Goal: Book appointment/travel/reservation

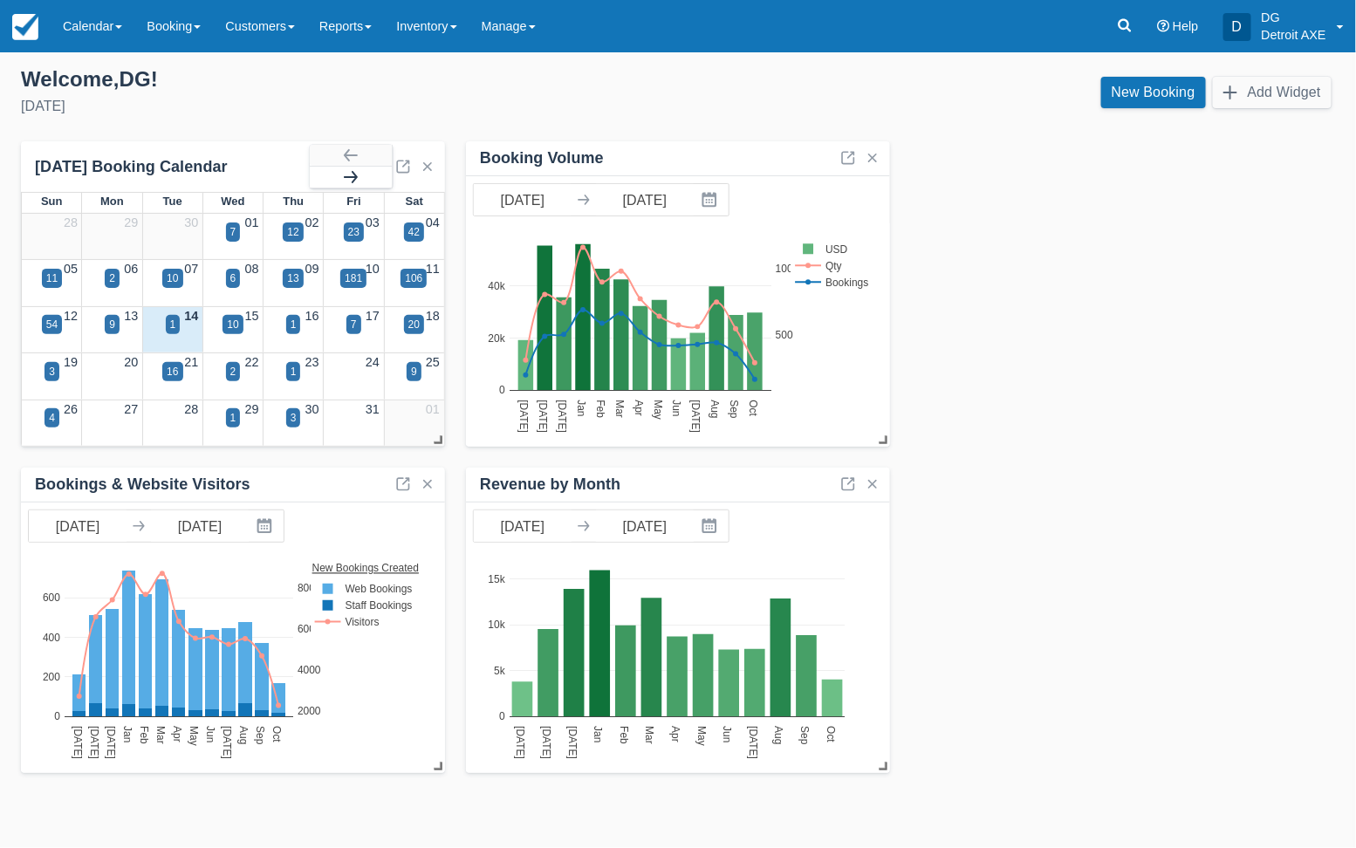
click at [369, 177] on button "button" at bounding box center [351, 177] width 82 height 21
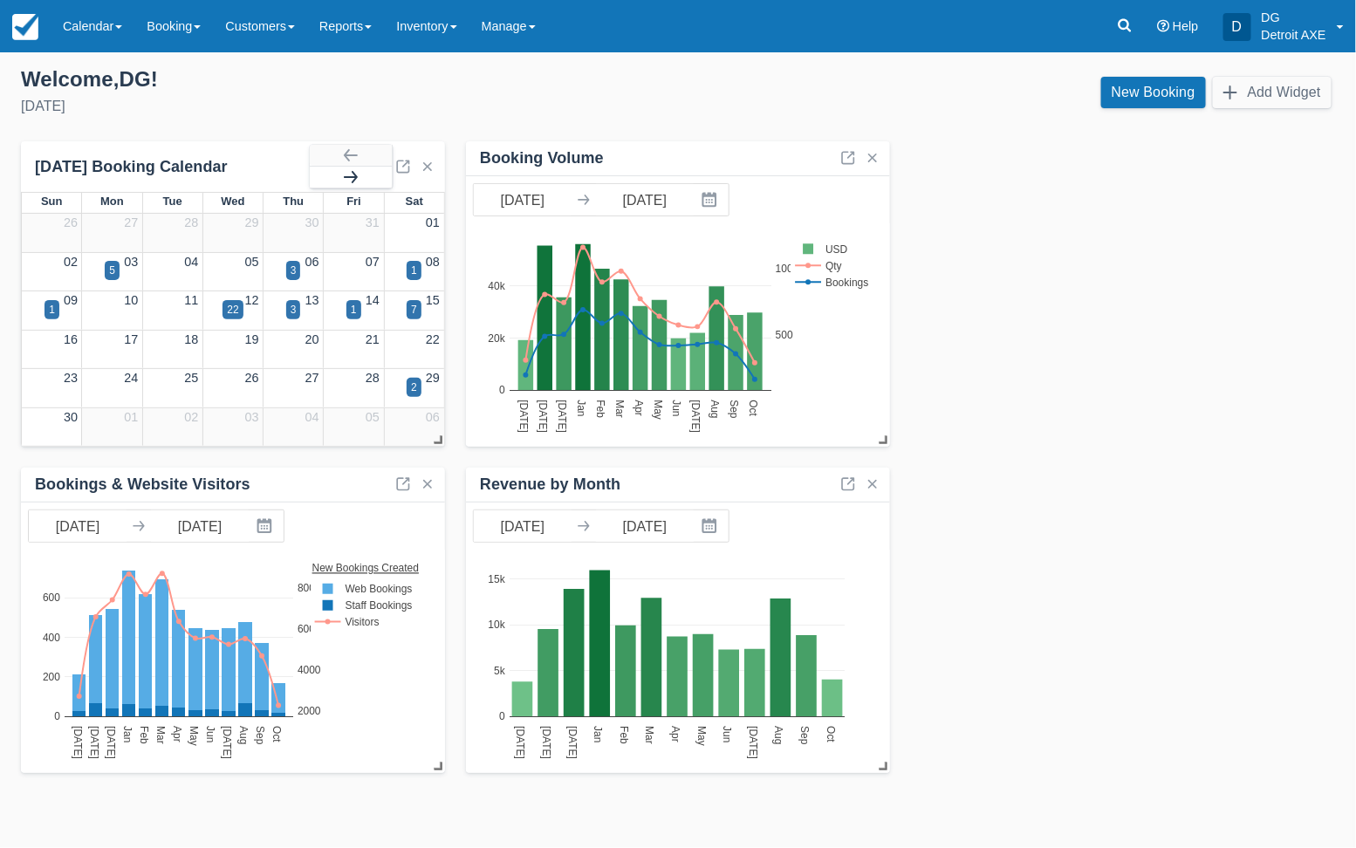
click at [369, 177] on button "button" at bounding box center [351, 177] width 82 height 21
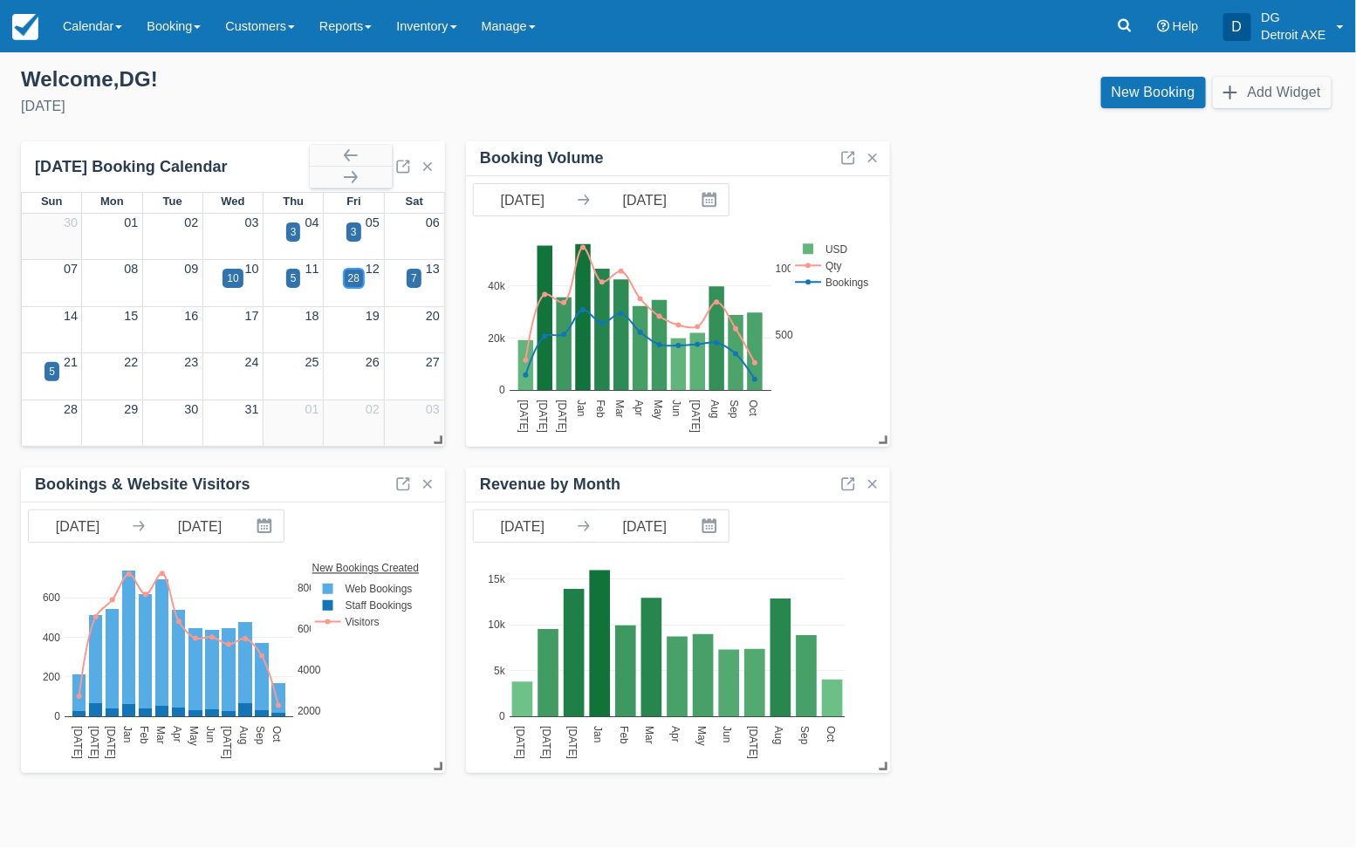
click at [359, 279] on div "28" at bounding box center [353, 278] width 11 height 16
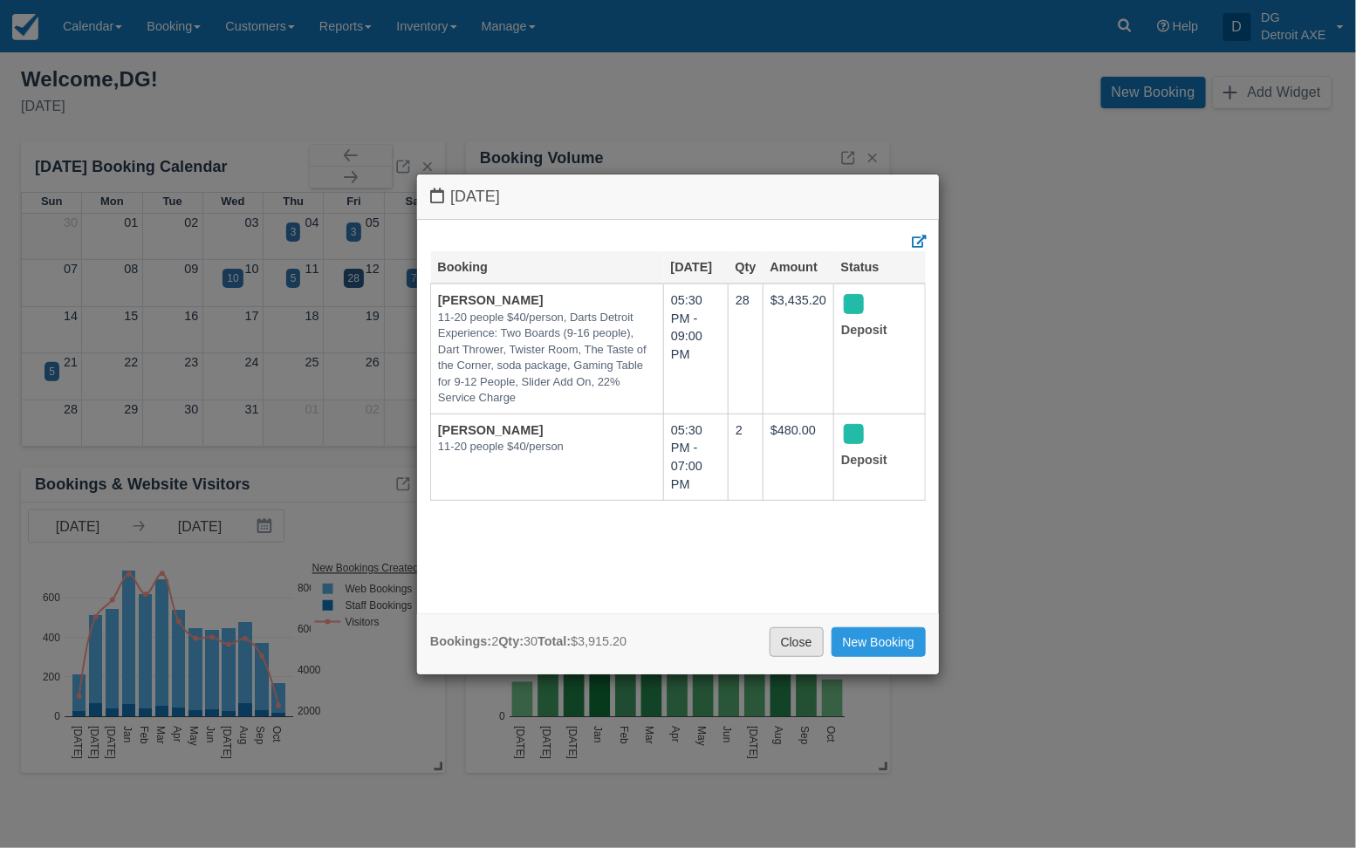
click at [789, 646] on link "Close" at bounding box center [796, 642] width 54 height 30
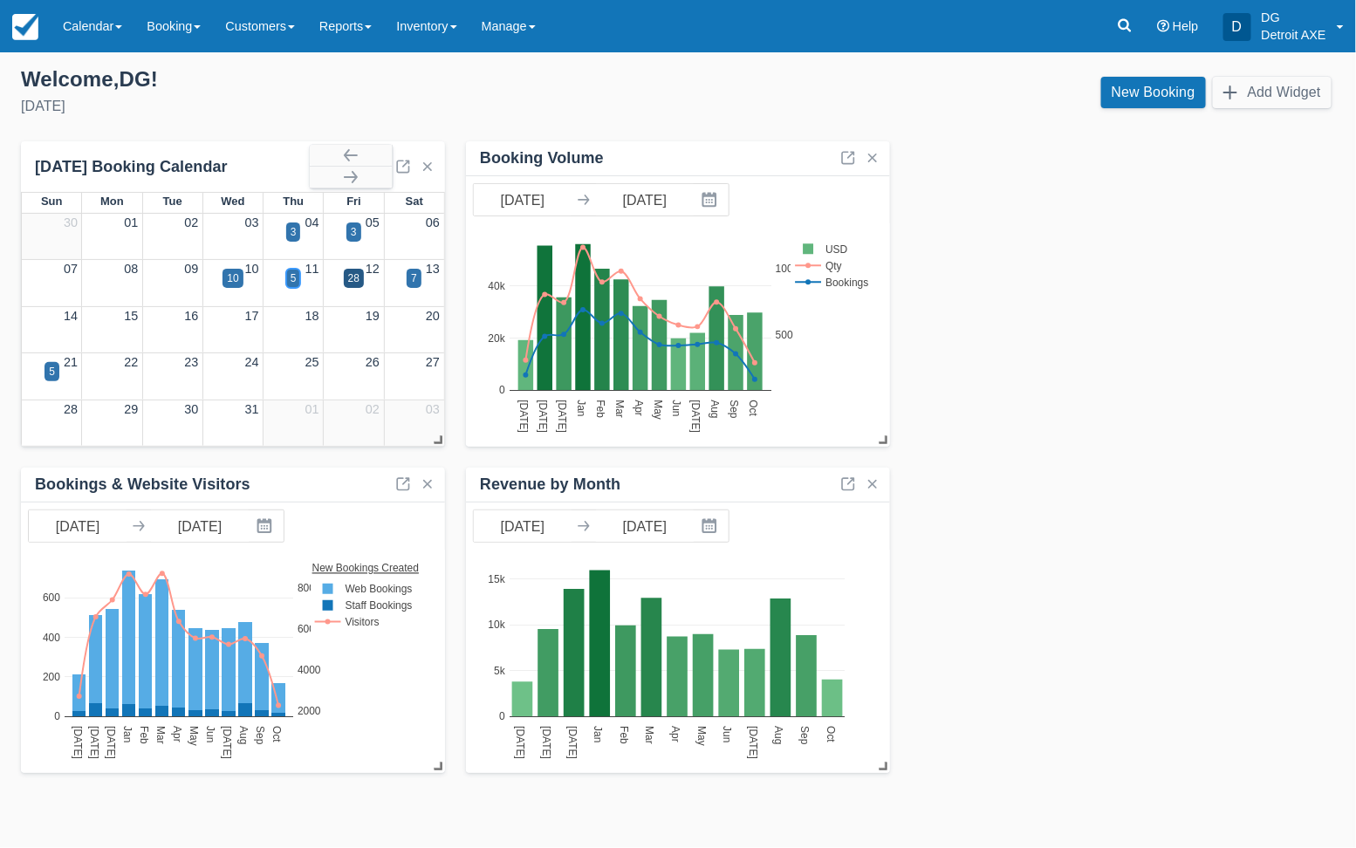
click at [287, 278] on div "5" at bounding box center [293, 278] width 15 height 19
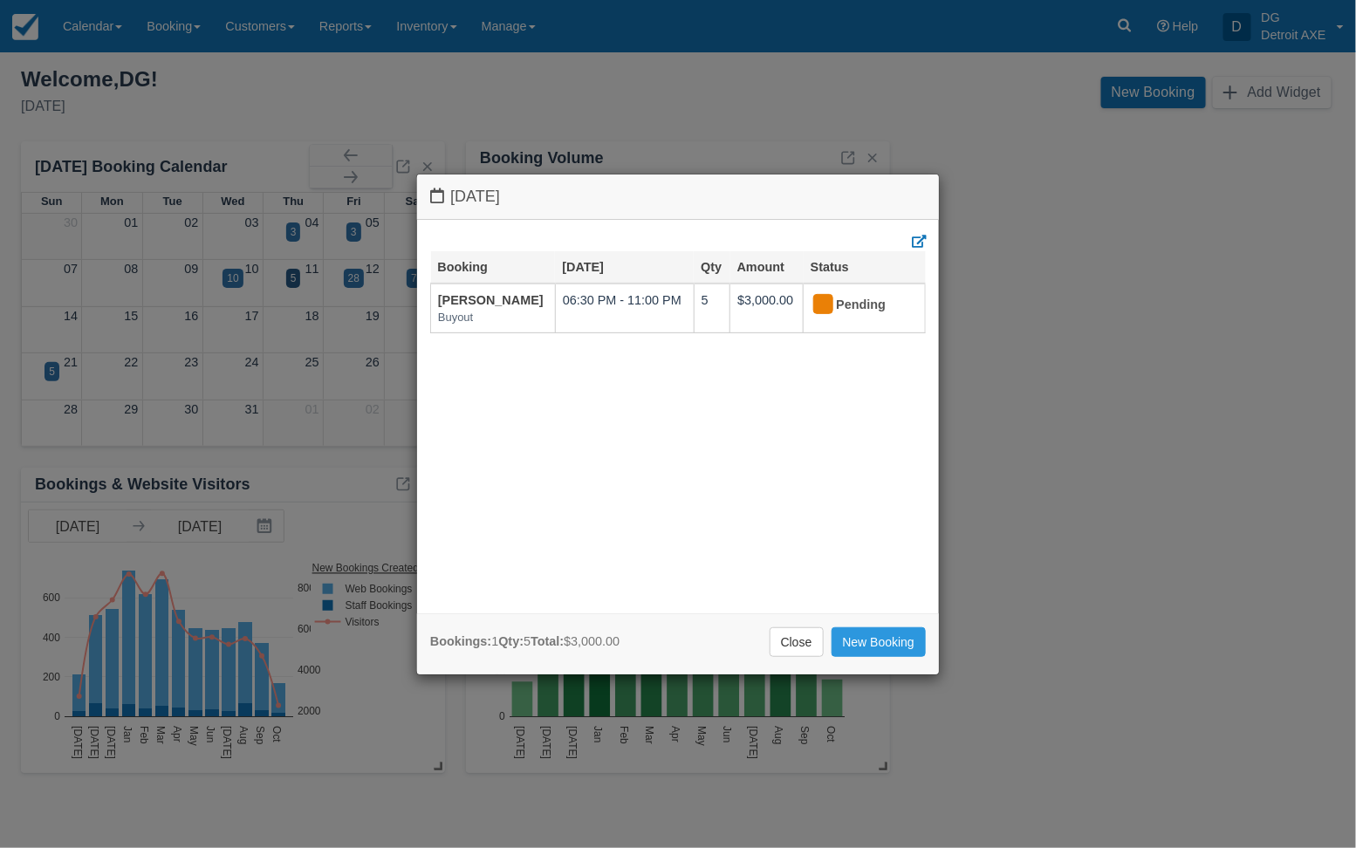
click at [228, 284] on div "[DATE] Booking [DATE] Qty Amount Status [PERSON_NAME] Buyout 06:30 PM - 11:00 P…" at bounding box center [678, 424] width 1356 height 848
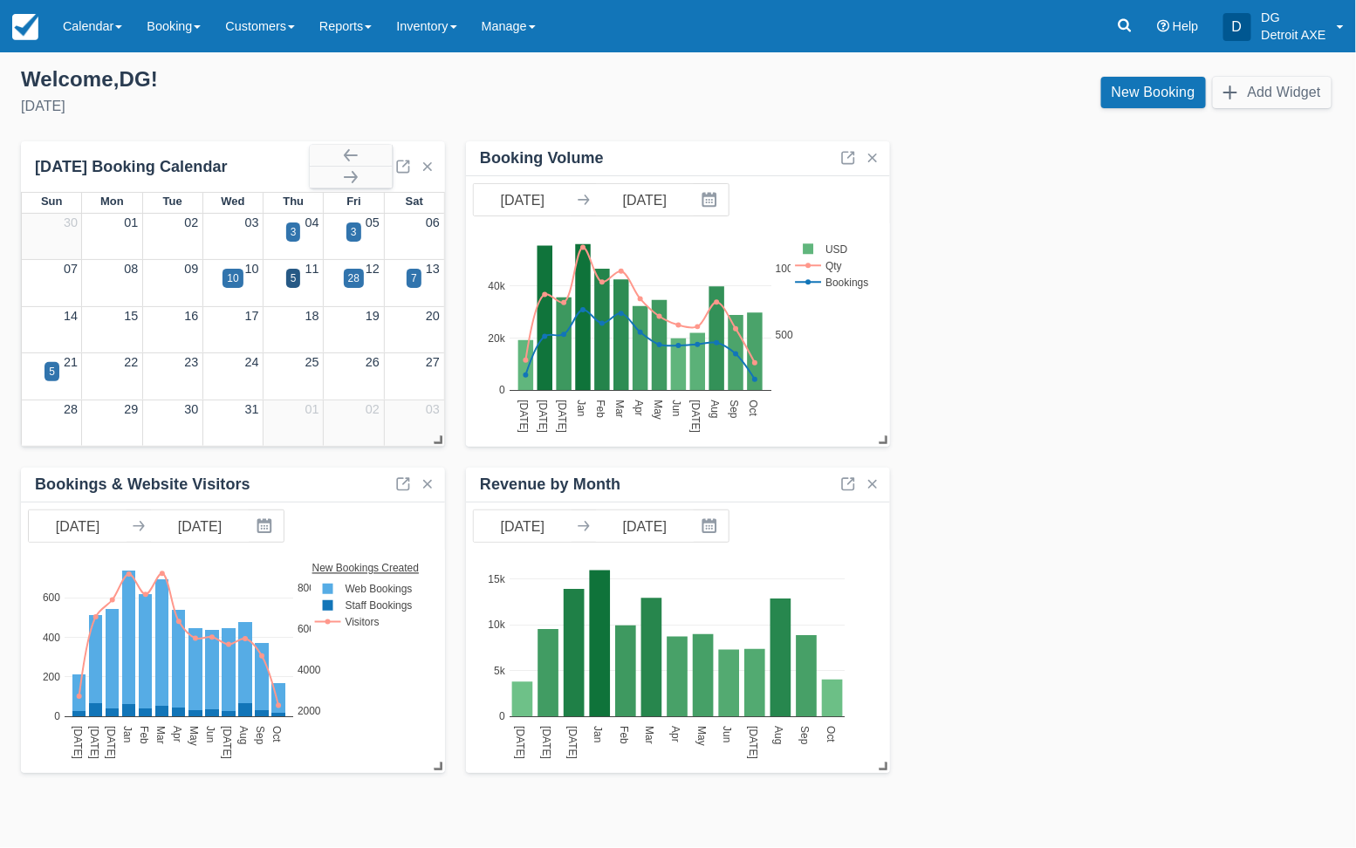
click at [228, 284] on body "Menu Calendar Customer Inventory Month Week Day Booking Daily Manifest Daily Li…" at bounding box center [678, 424] width 1356 height 848
click at [229, 284] on div "10" at bounding box center [232, 278] width 11 height 16
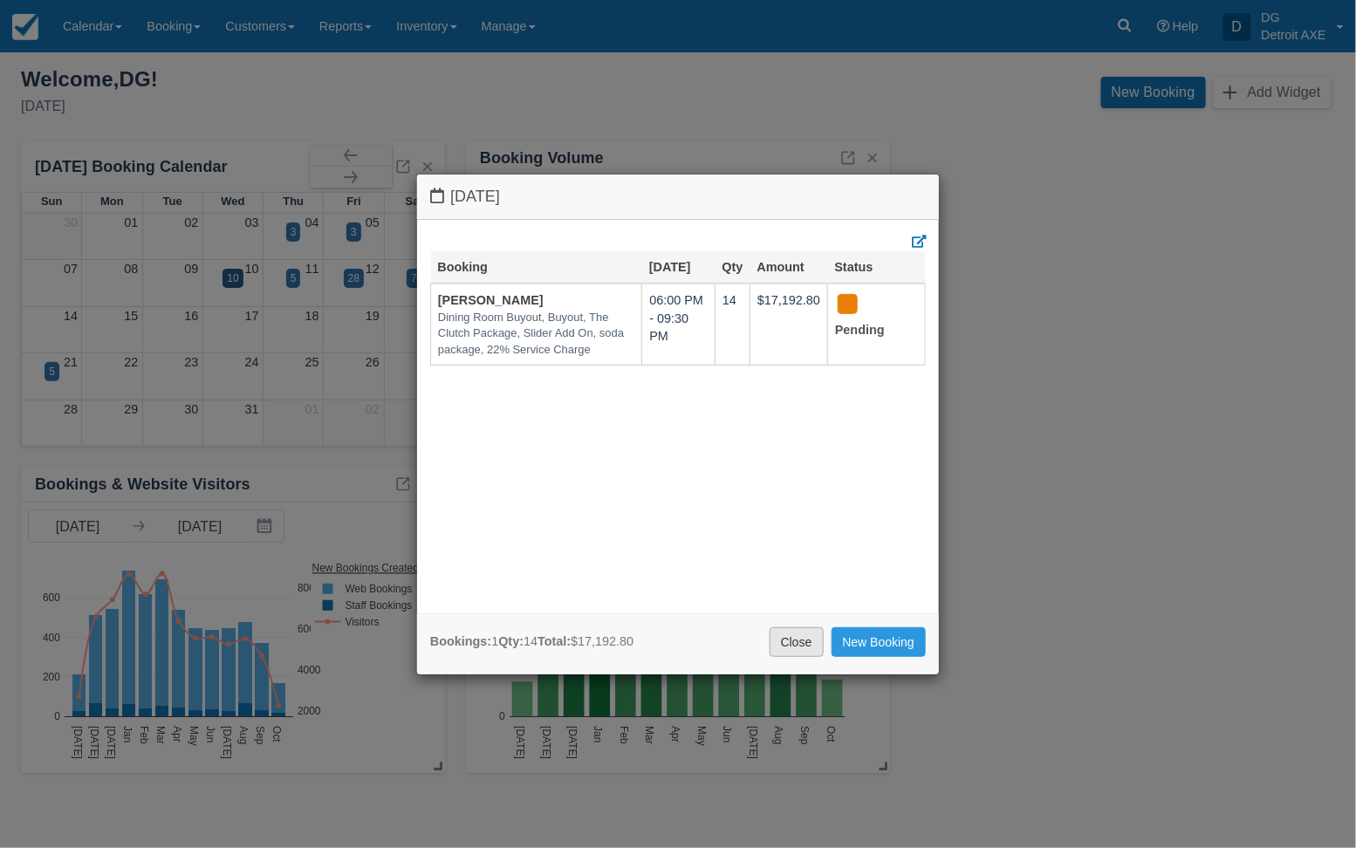
click at [793, 645] on link "Close" at bounding box center [796, 642] width 54 height 30
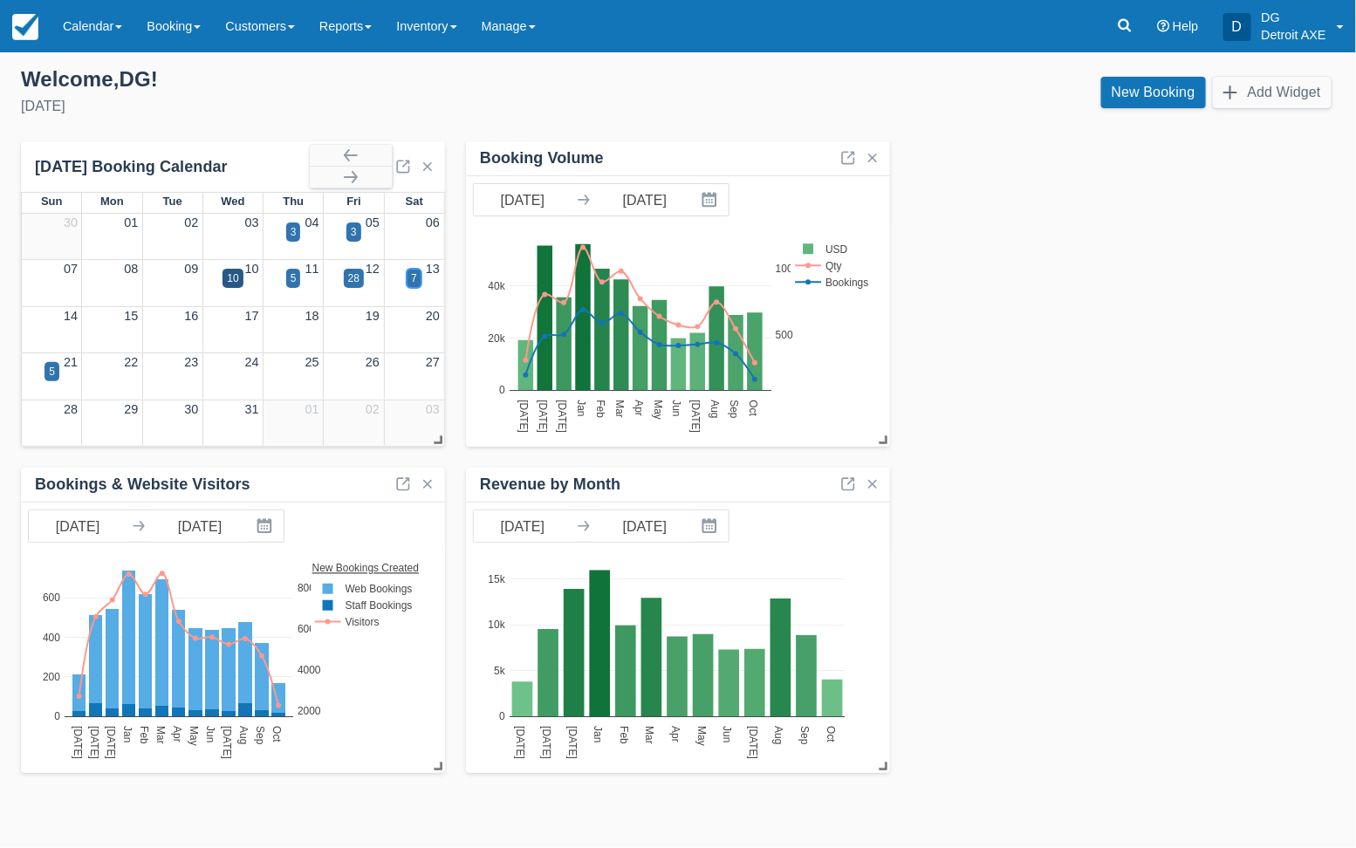
click at [414, 277] on div "7" at bounding box center [414, 278] width 6 height 16
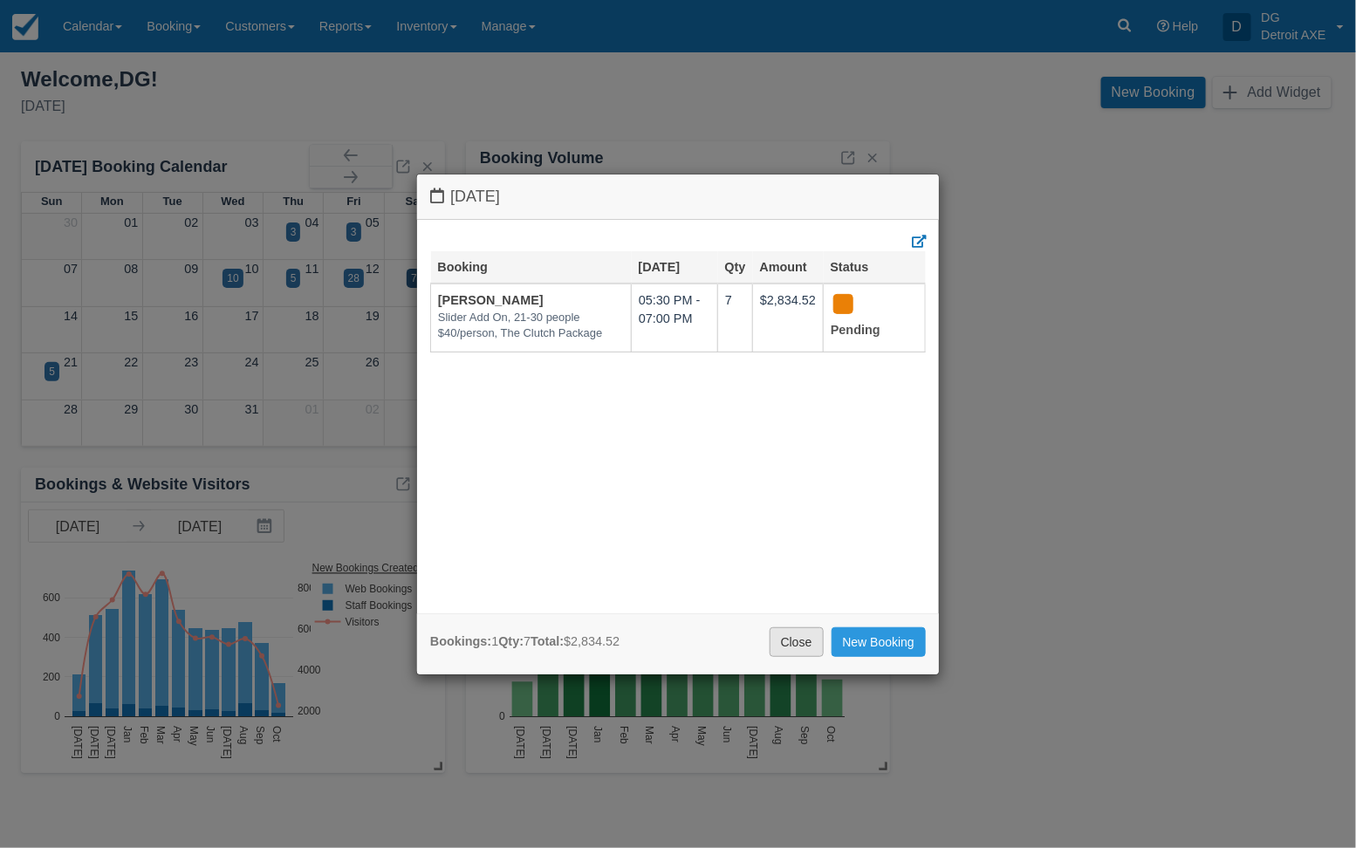
click at [804, 641] on link "Close" at bounding box center [796, 642] width 54 height 30
